Goal: Task Accomplishment & Management: Manage account settings

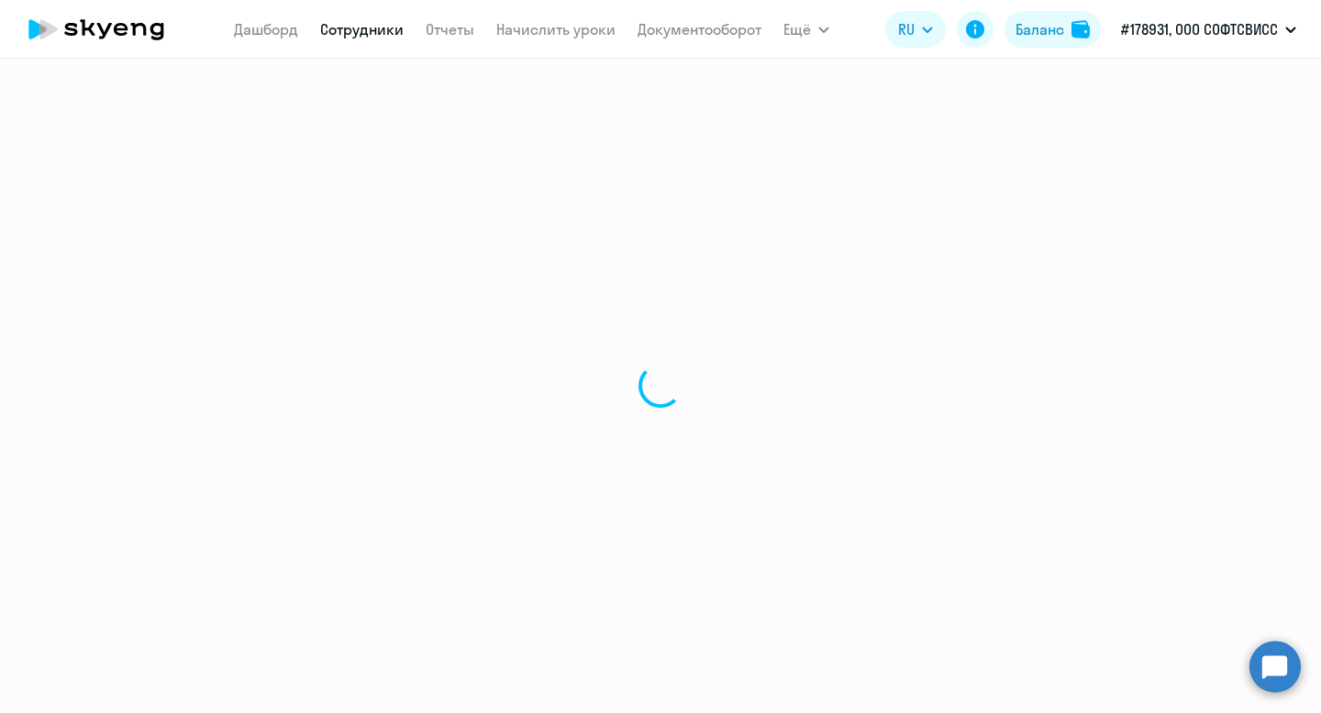
select select "30"
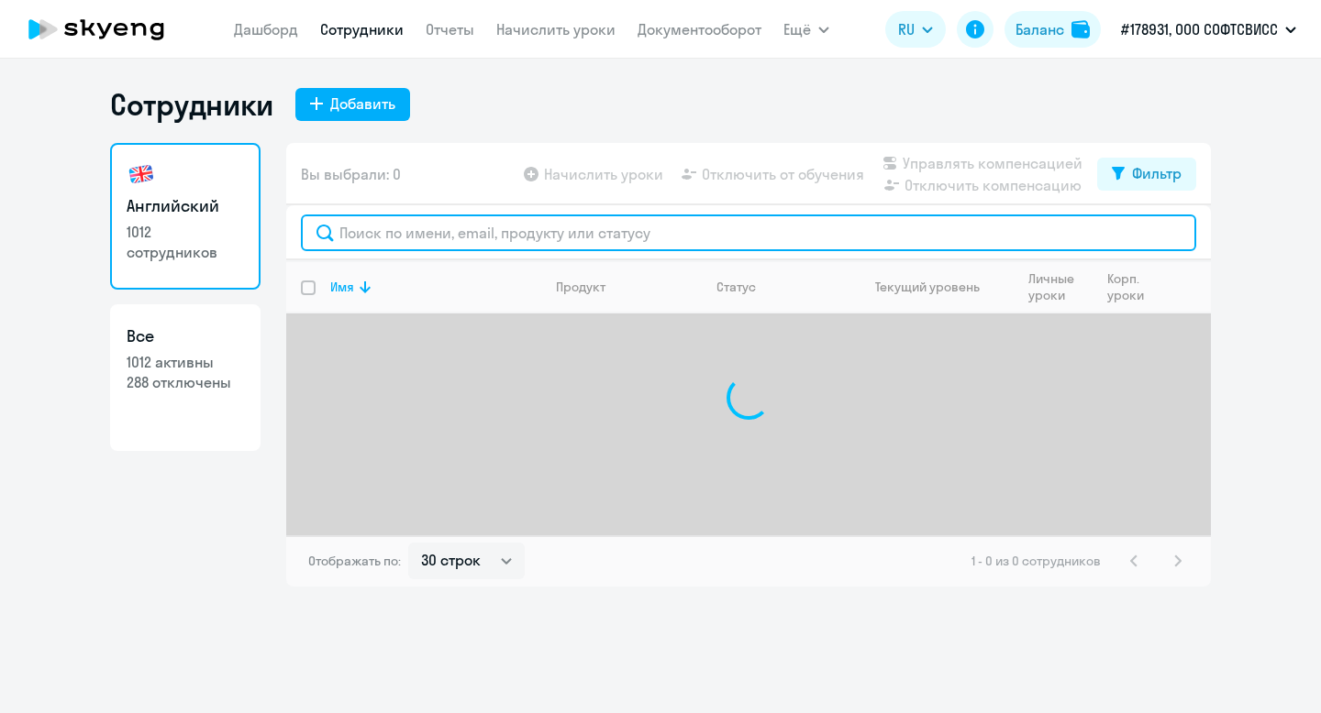
click at [424, 231] on input "text" at bounding box center [748, 233] width 895 height 37
paste input "Lazeev"
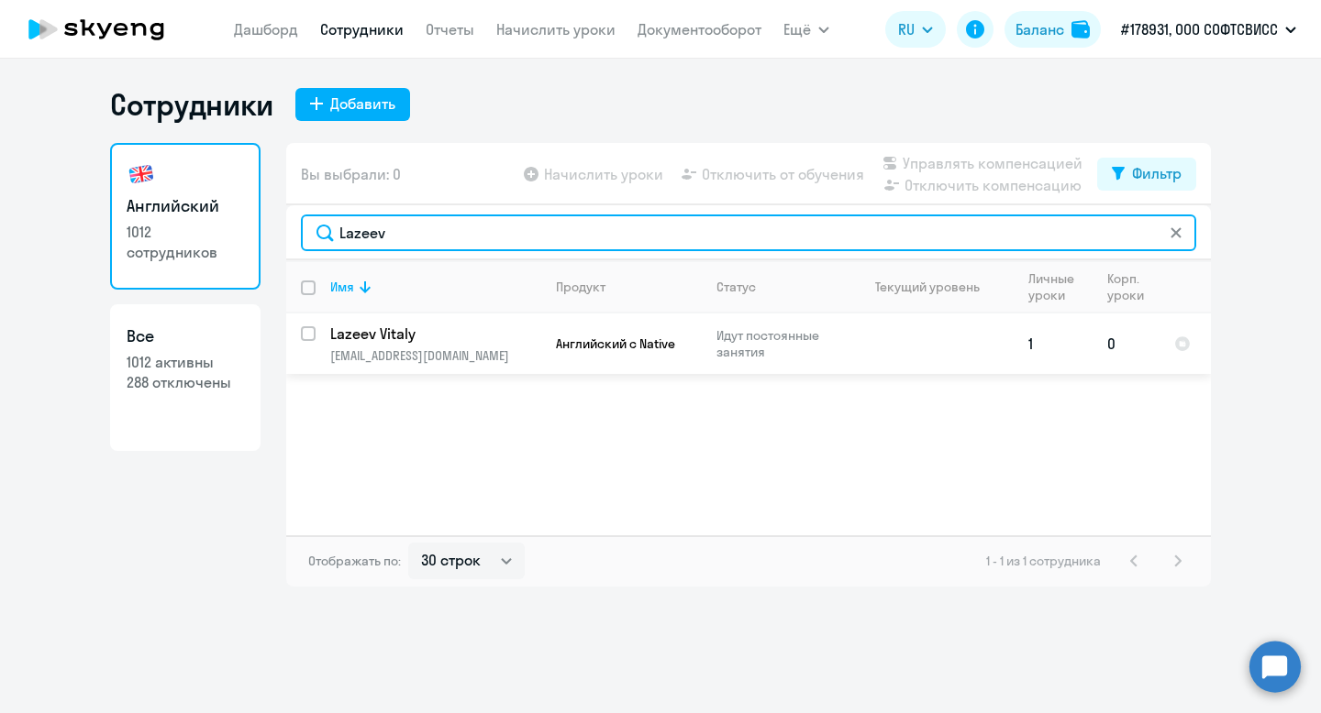
type input "Lazeev"
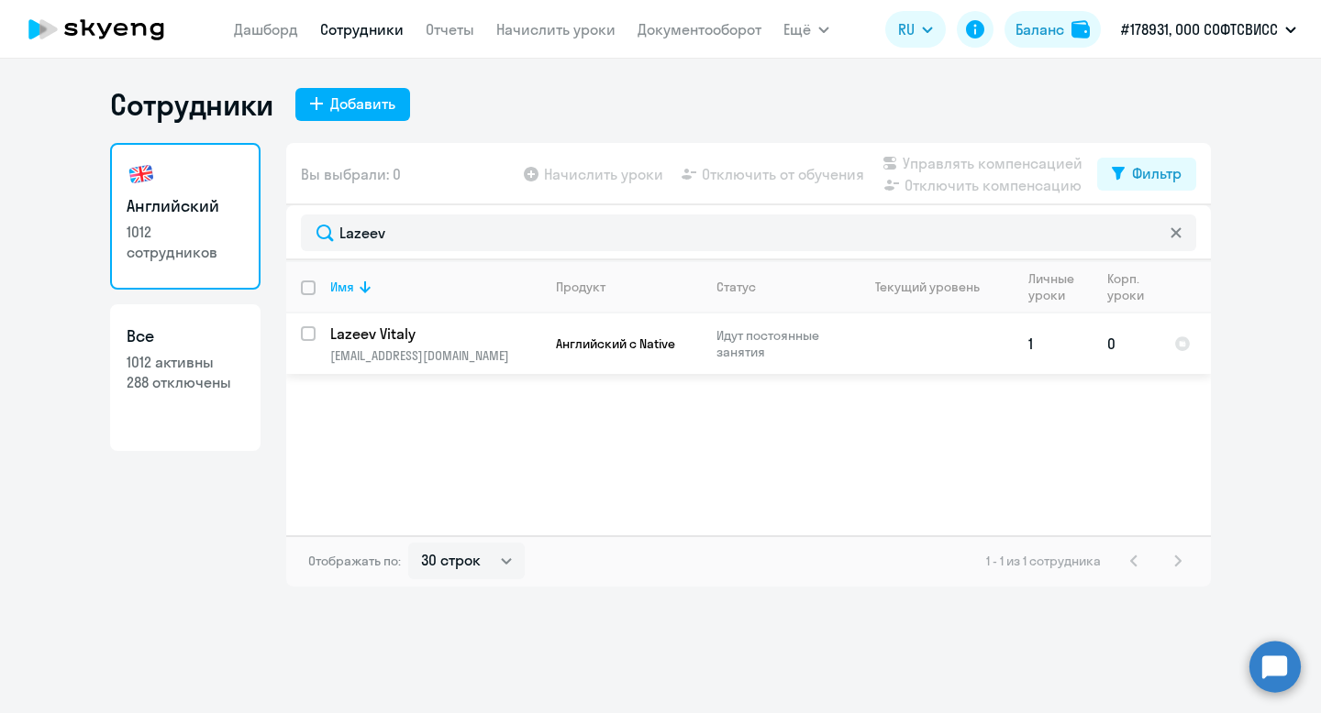
click at [310, 335] on input "select row 41924978" at bounding box center [319, 344] width 37 height 37
checkbox input "true"
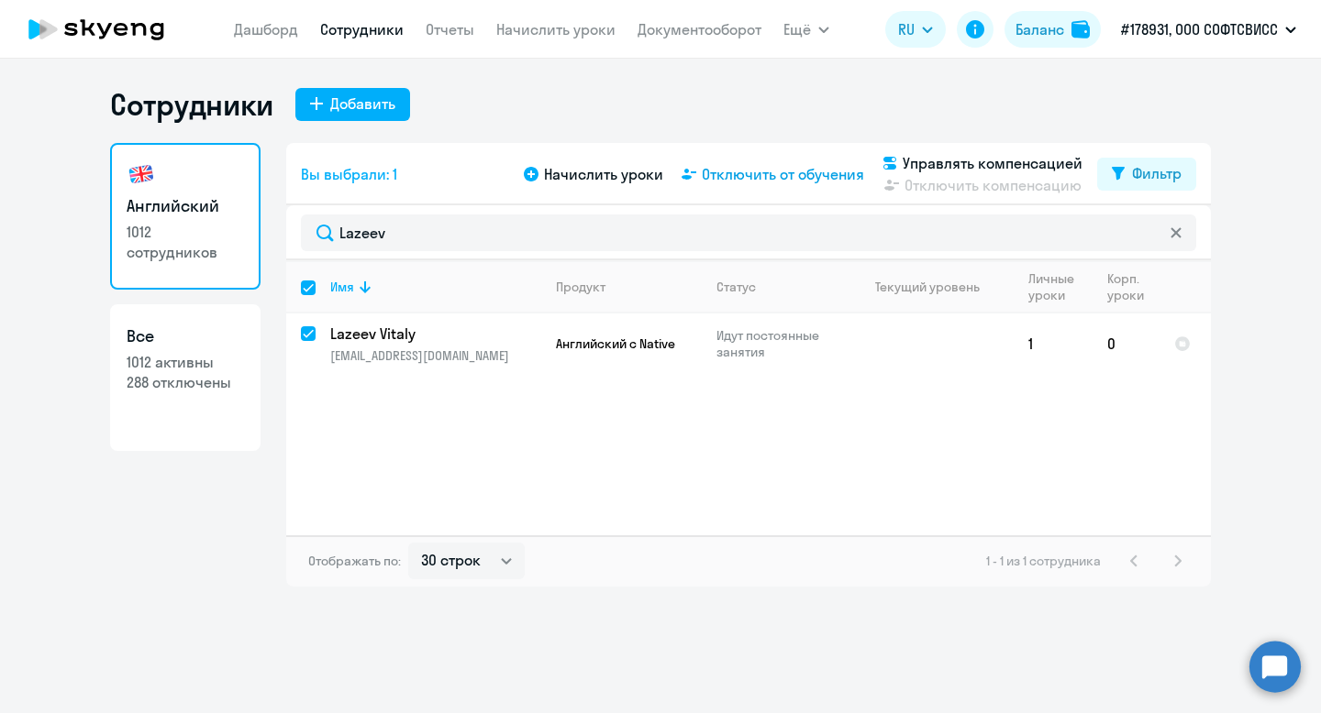
click at [750, 176] on span "Отключить от обучения" at bounding box center [783, 174] width 162 height 22
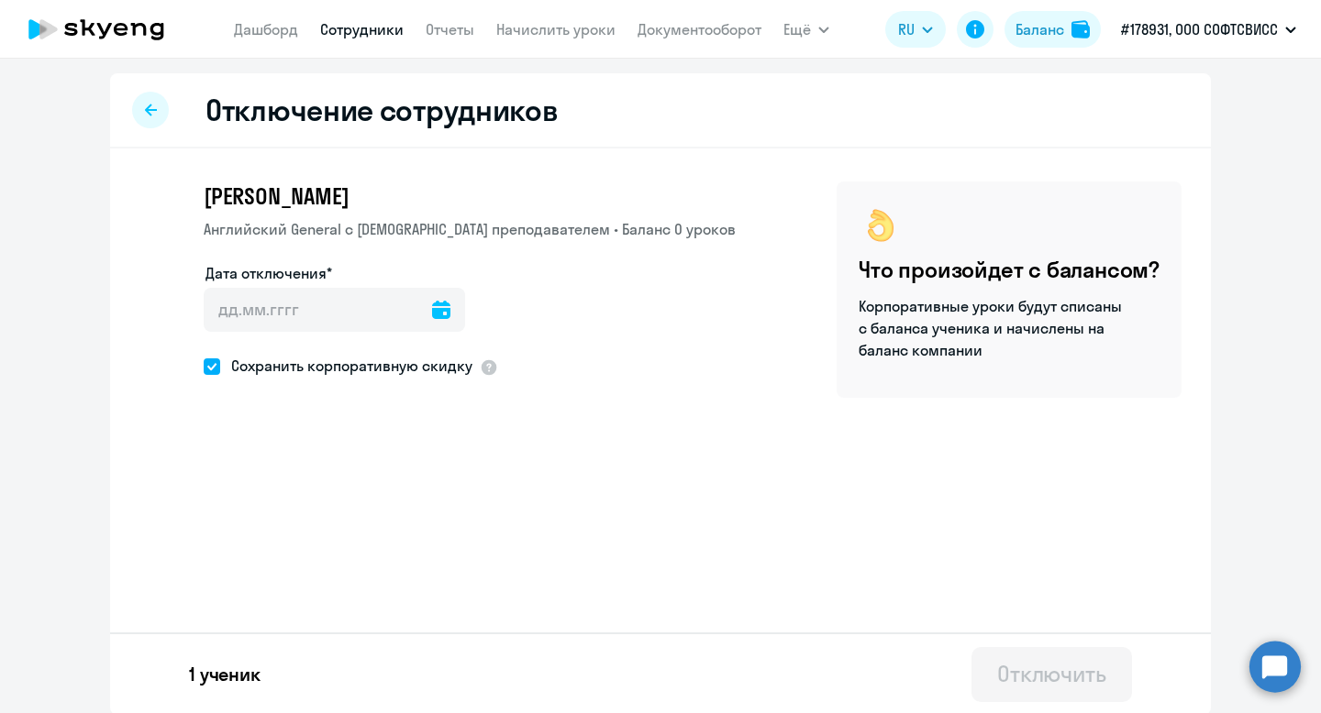
click at [432, 304] on icon at bounding box center [441, 310] width 18 height 18
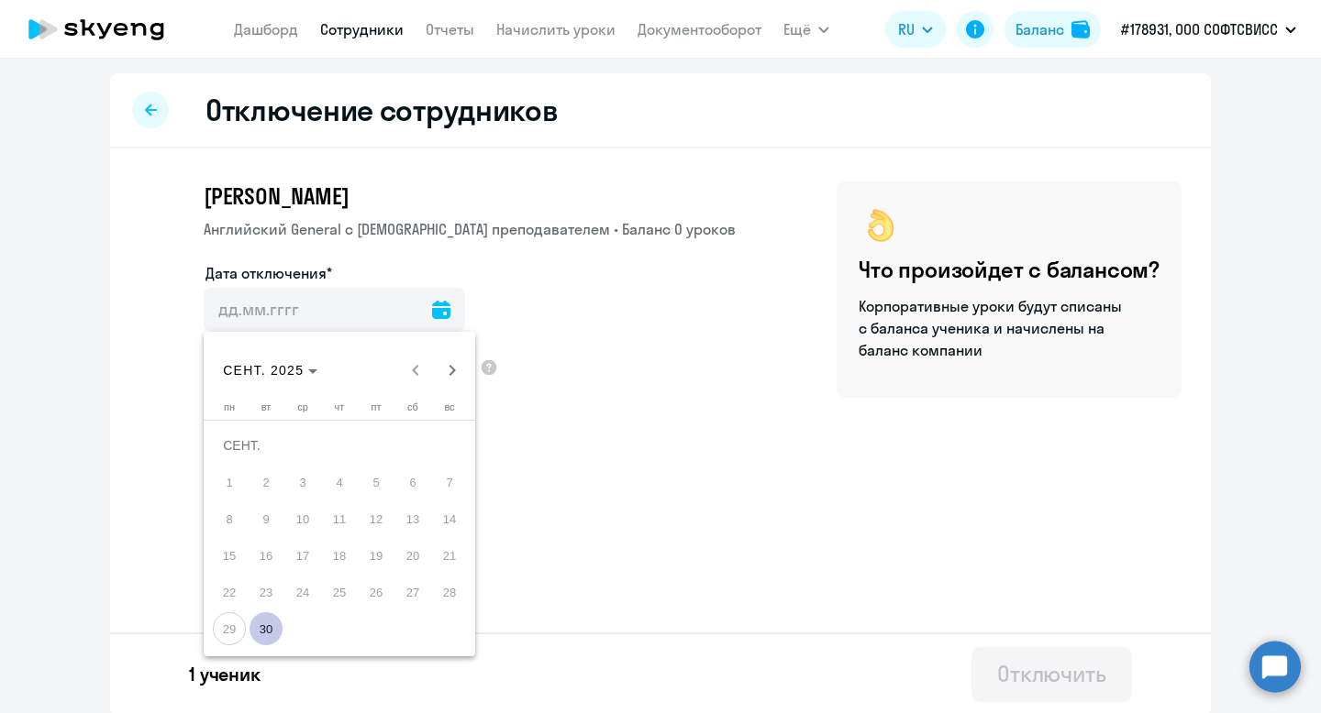
click at [268, 626] on span "30" at bounding box center [265, 629] width 33 height 33
type input "[DATE]"
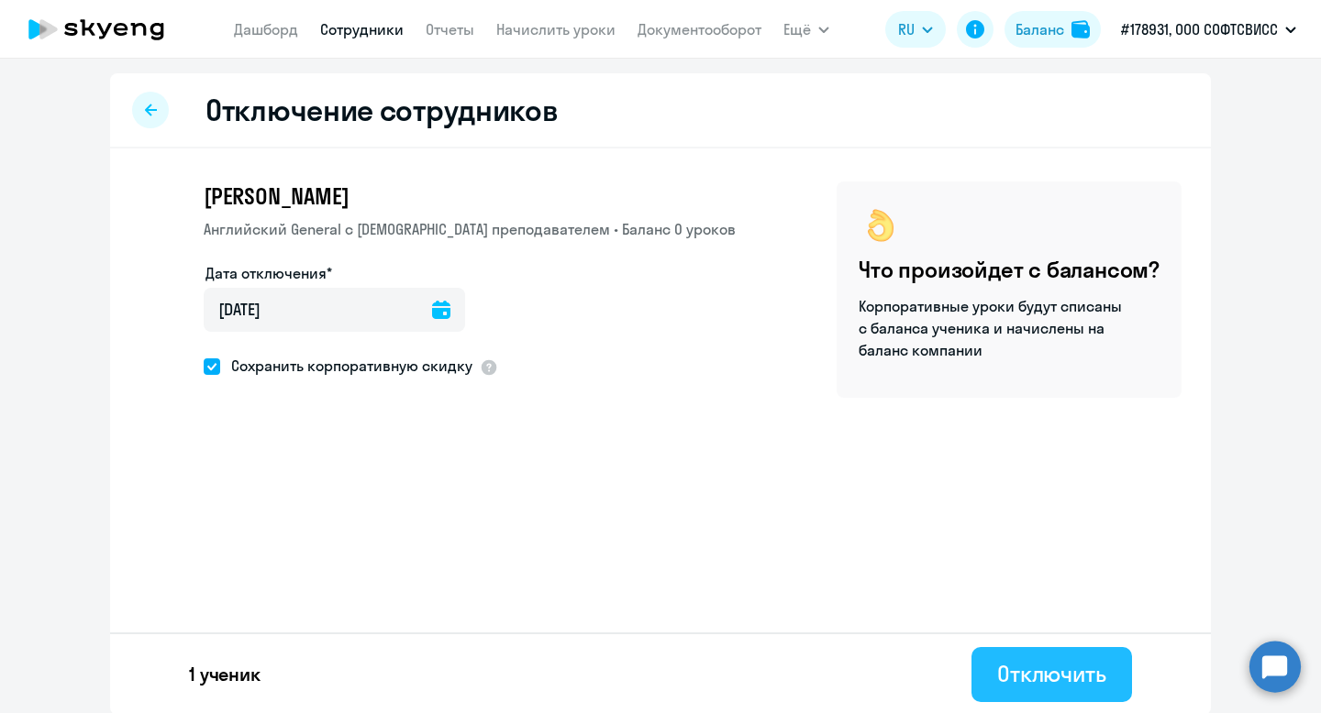
click at [1029, 691] on button "Отключить" at bounding box center [1051, 674] width 160 height 55
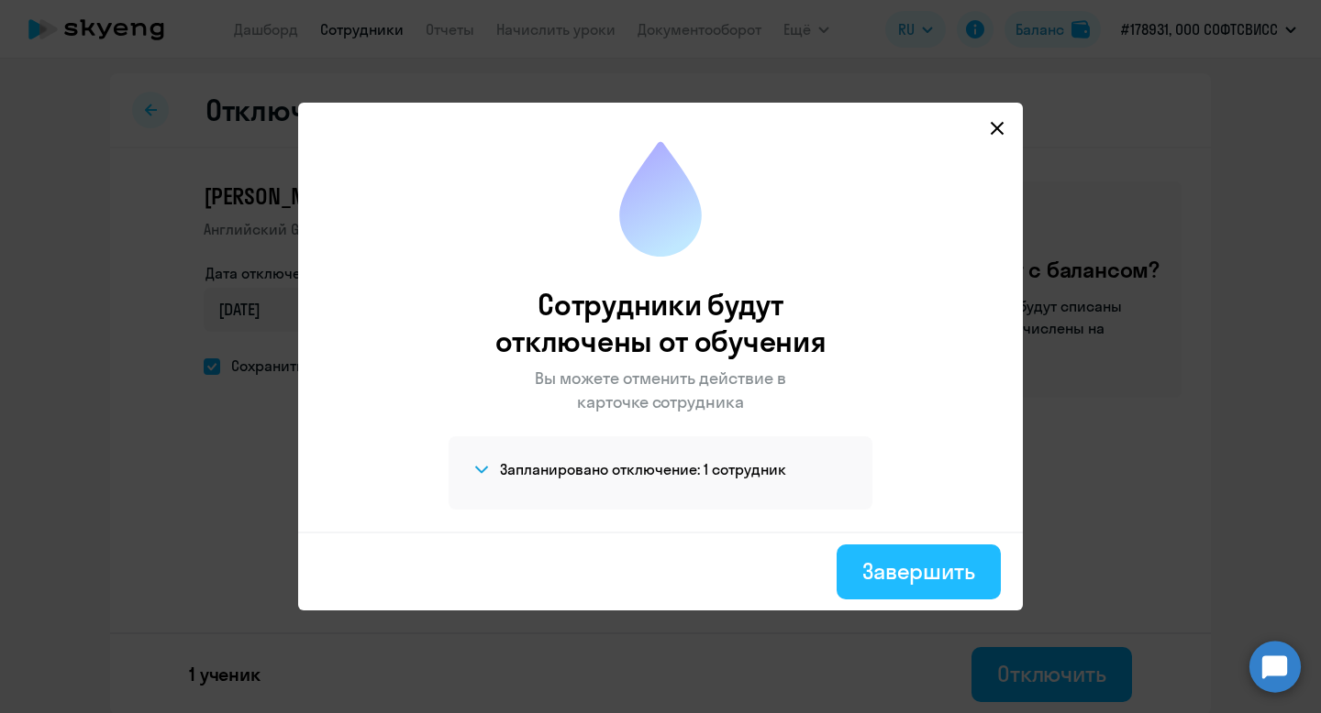
click at [920, 577] on div "Завершить" at bounding box center [918, 571] width 113 height 29
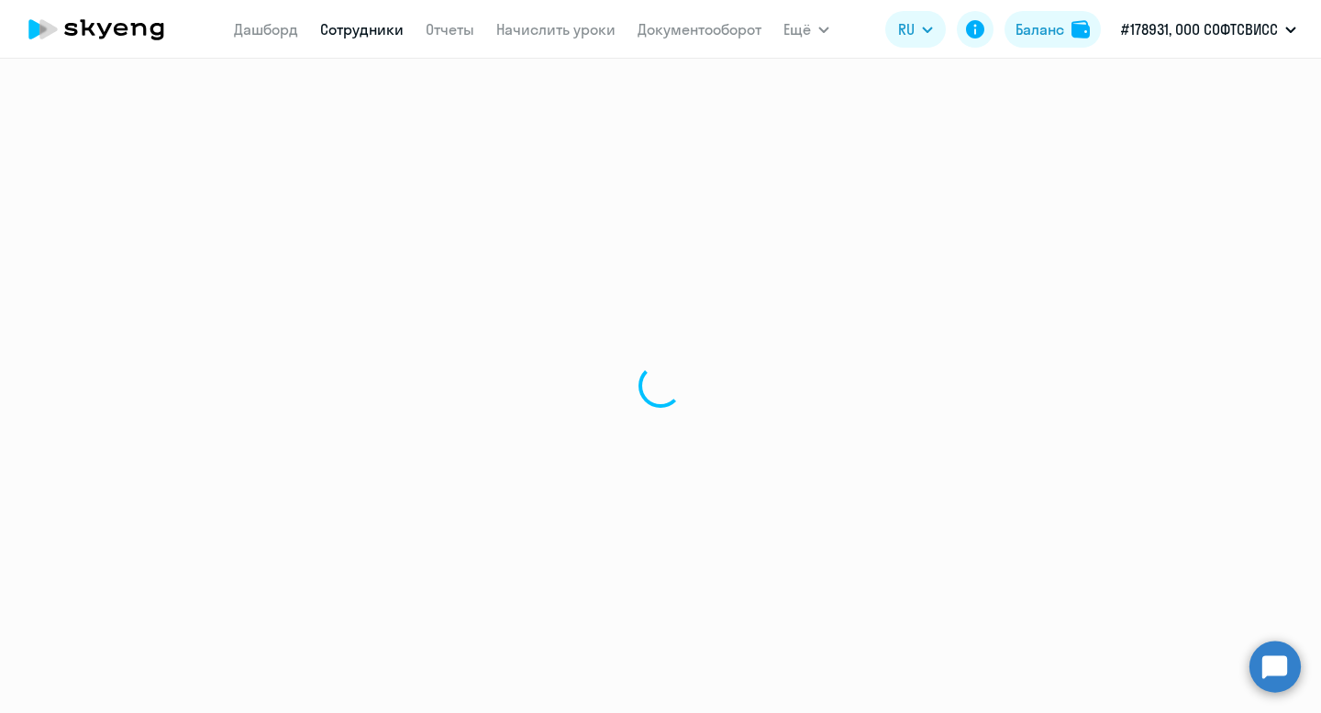
select select "30"
